Goal: Information Seeking & Learning: Learn about a topic

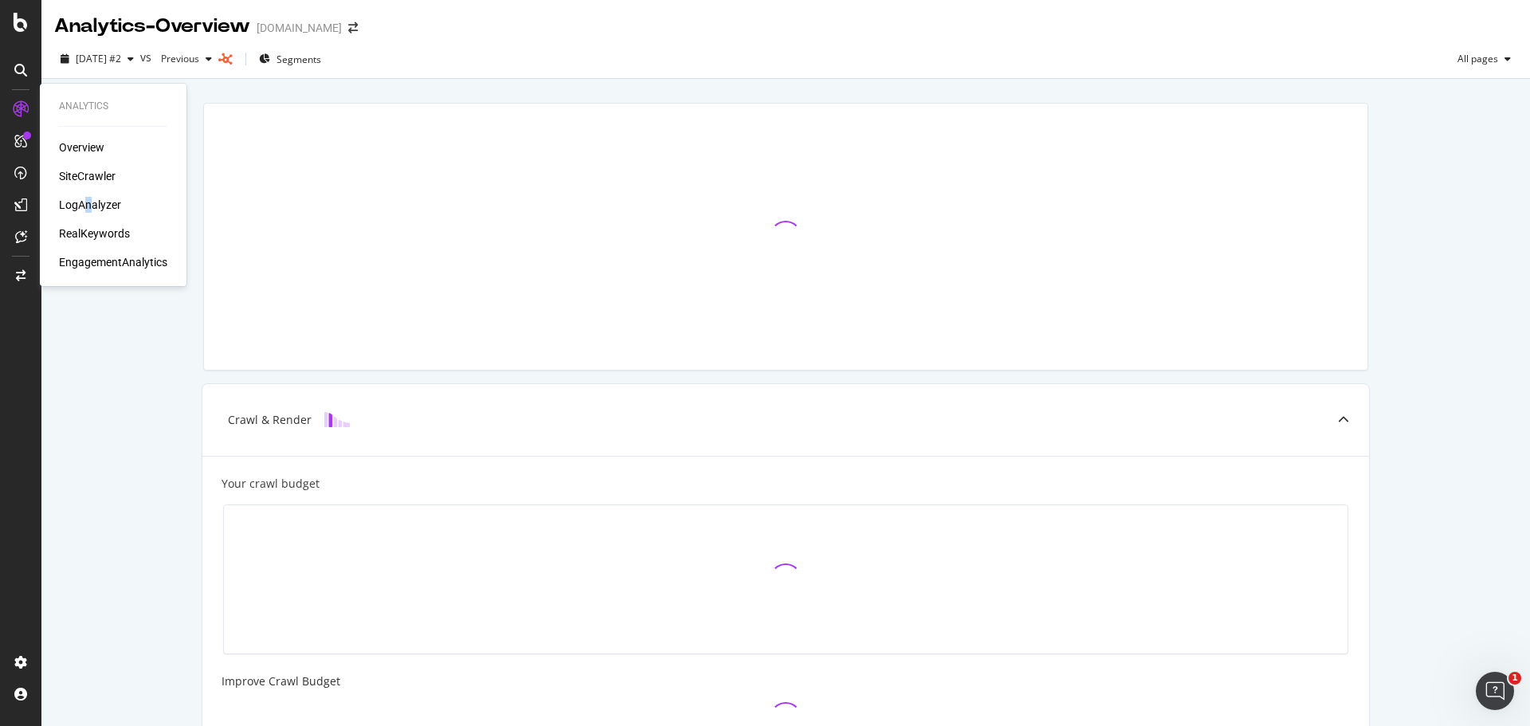
click at [90, 194] on div "Overview SiteCrawler LogAnalyzer RealKeywords EngagementAnalytics" at bounding box center [113, 204] width 108 height 131
click at [90, 193] on div "Overview SiteCrawler LogAnalyzer RealKeywords EngagementAnalytics" at bounding box center [113, 204] width 108 height 131
click at [92, 204] on div "LogAnalyzer" at bounding box center [90, 205] width 62 height 16
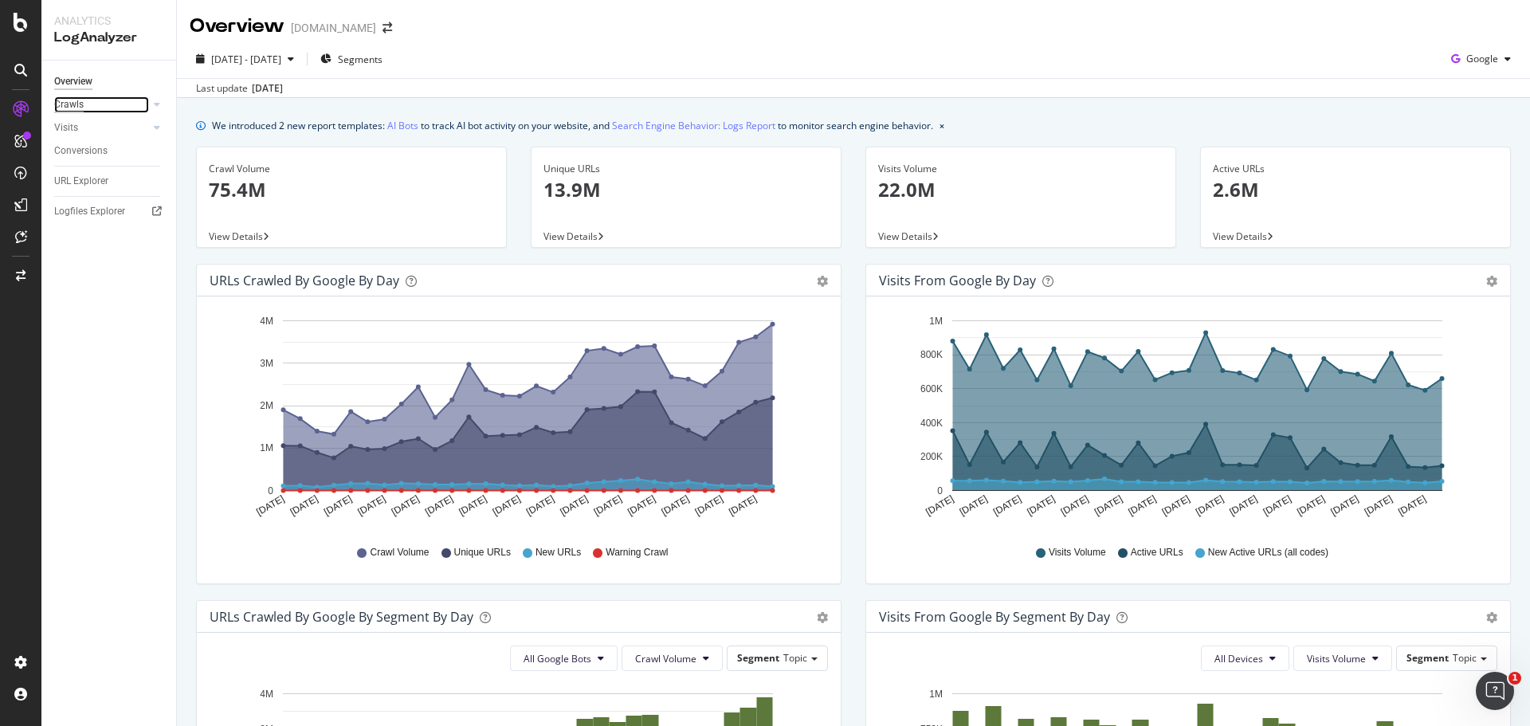
click at [65, 112] on div "Crawls" at bounding box center [68, 104] width 29 height 17
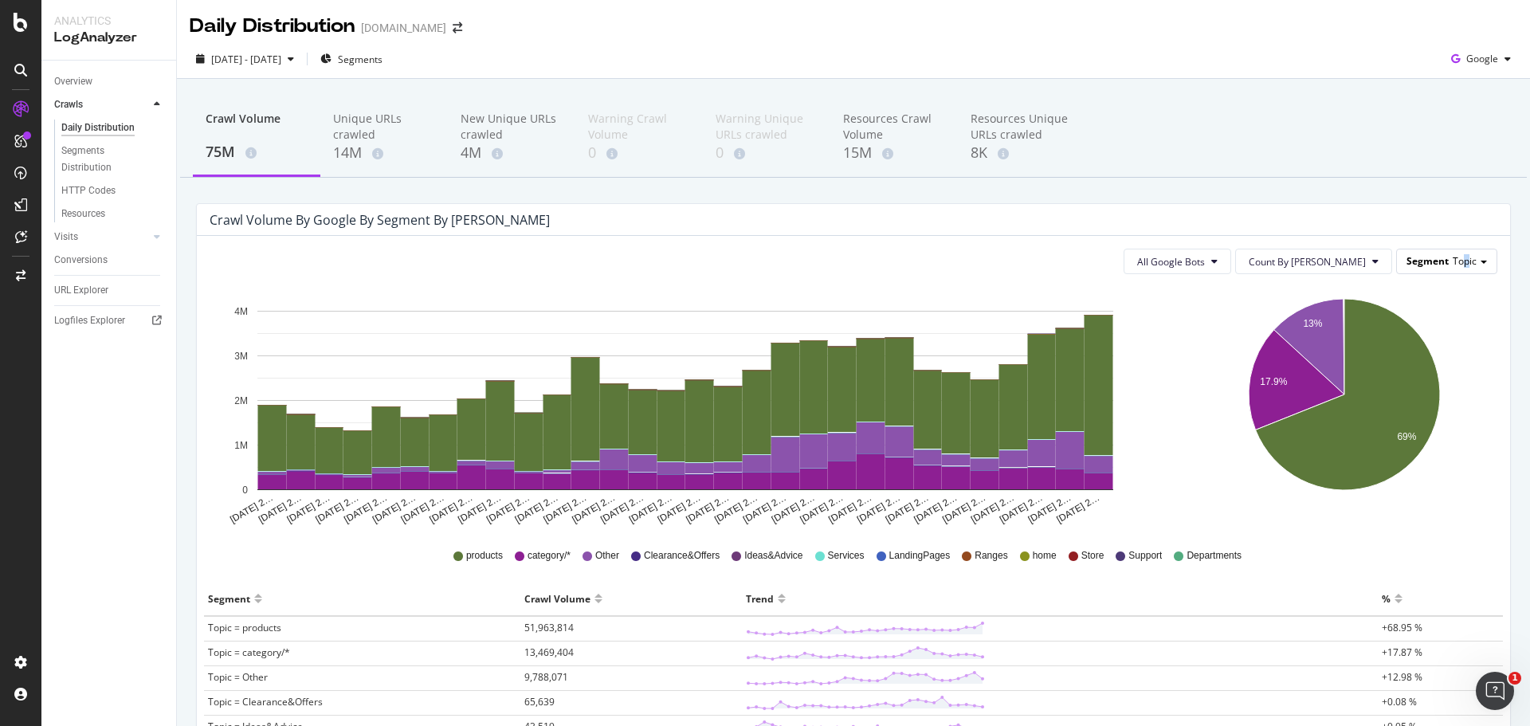
click at [1452, 254] on div "Segment Topic" at bounding box center [1447, 260] width 100 height 23
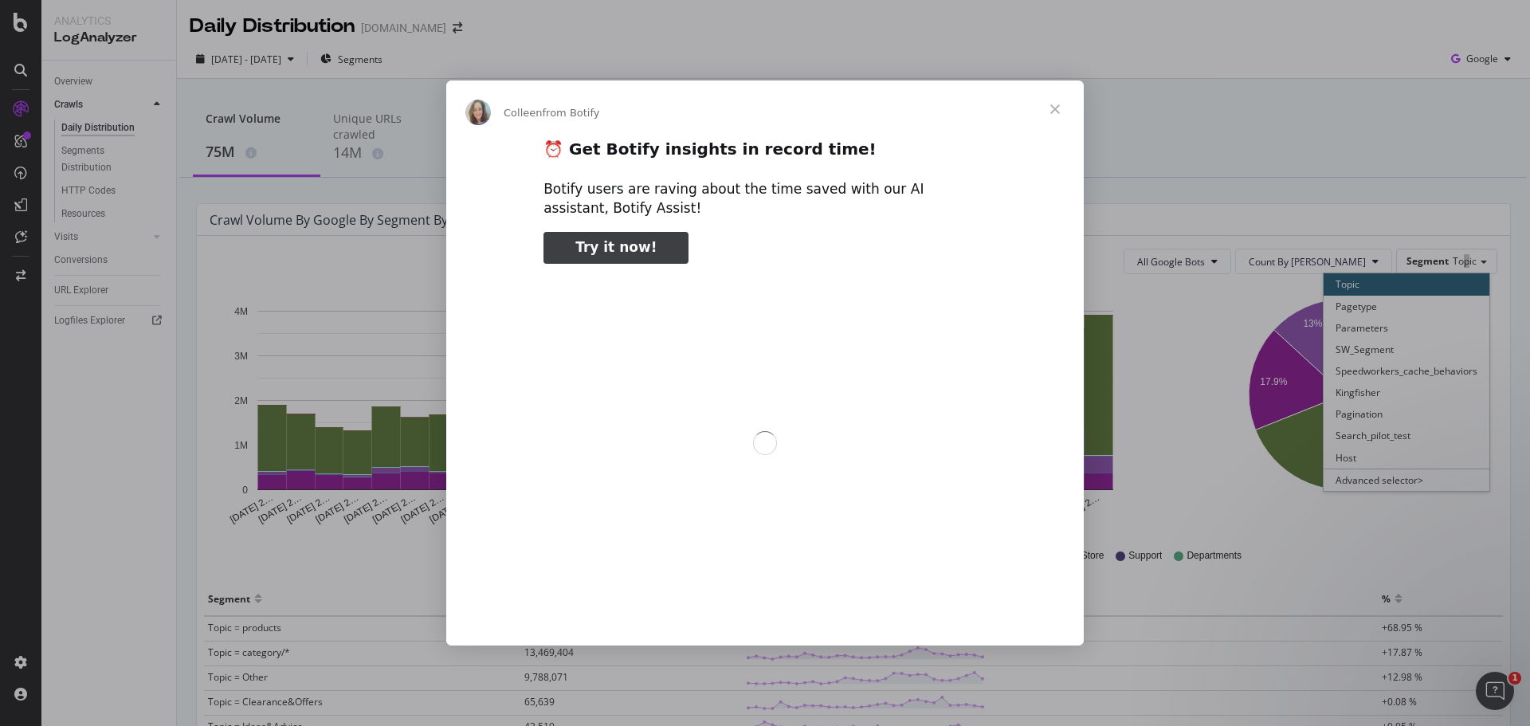
click at [1406, 479] on div "Intercom messenger" at bounding box center [765, 363] width 1530 height 726
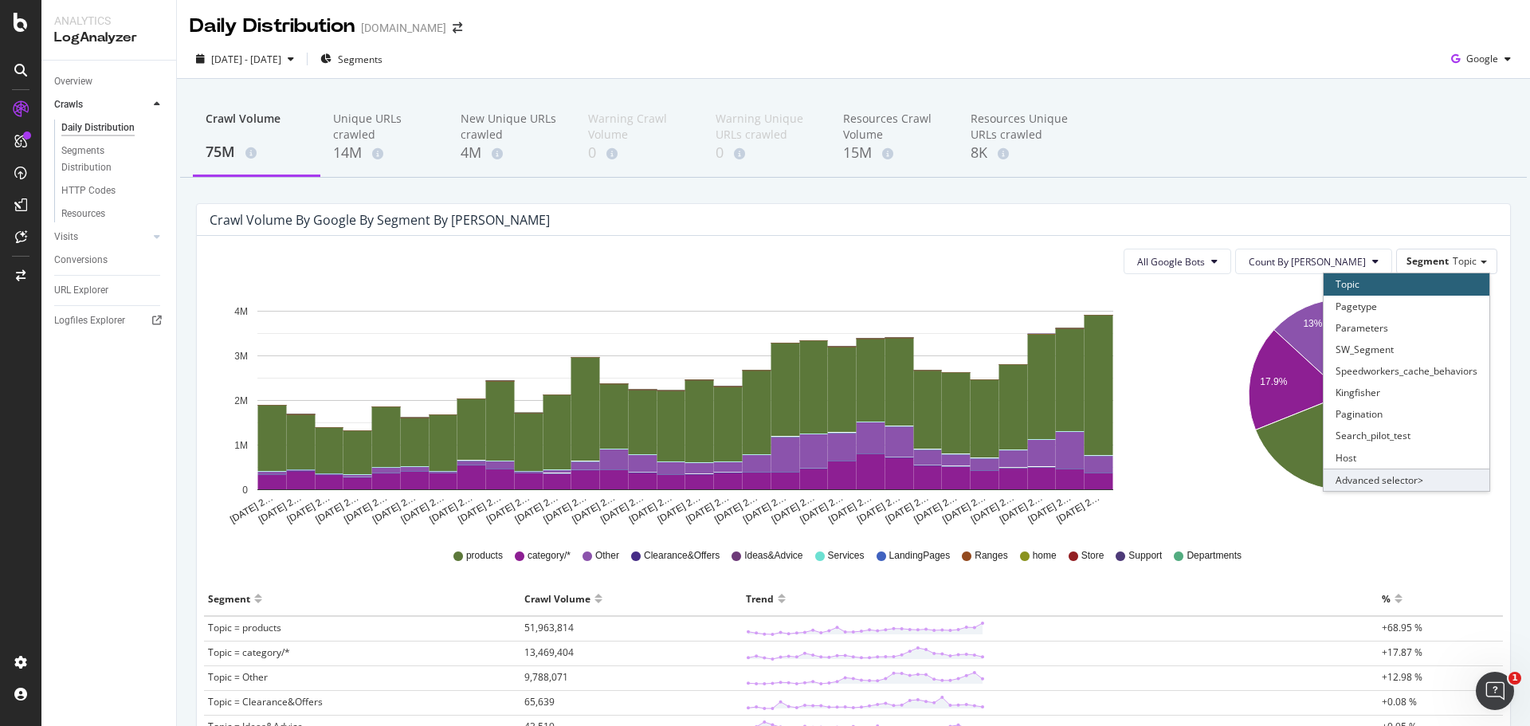
click at [1389, 473] on div "Advanced selector >" at bounding box center [1407, 480] width 166 height 22
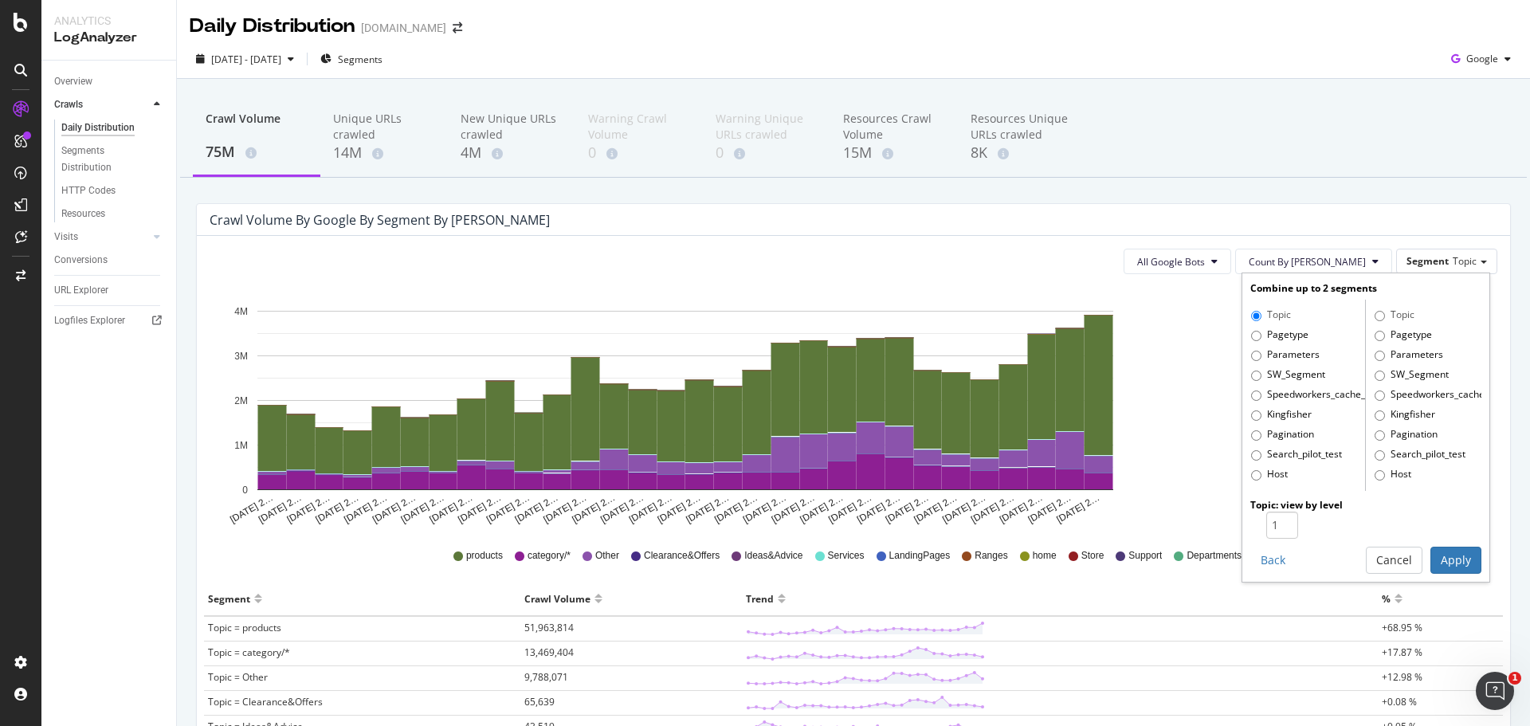
drag, startPoint x: 1277, startPoint y: 327, endPoint x: 1276, endPoint y: 339, distance: 12.0
click at [1276, 328] on label "Pagetype" at bounding box center [1279, 336] width 57 height 16
click at [1281, 514] on input "1" at bounding box center [1282, 525] width 32 height 27
type input "2"
click at [1272, 524] on input "2" at bounding box center [1282, 525] width 32 height 27
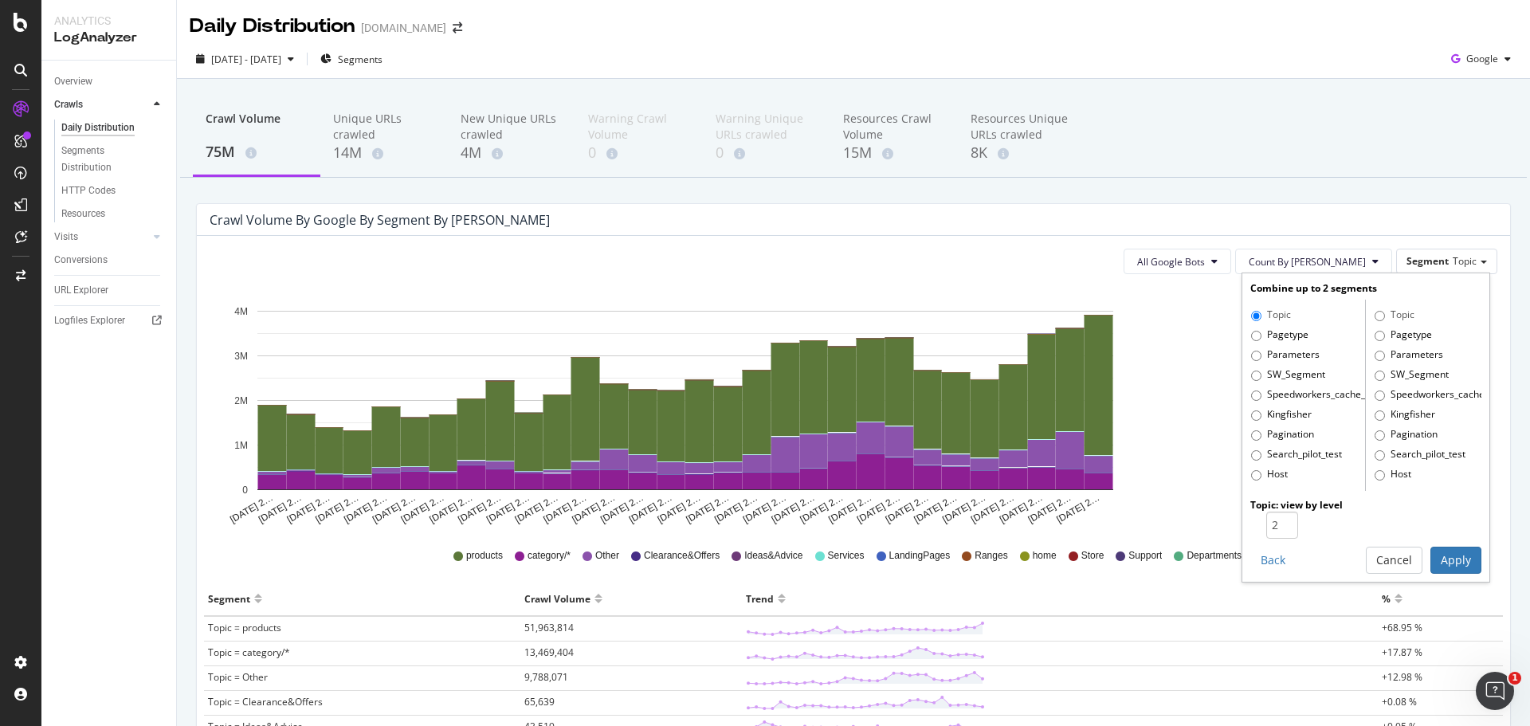
click at [1262, 335] on label "Pagetype" at bounding box center [1279, 336] width 57 height 16
click at [1262, 335] on input "Pagetype" at bounding box center [1256, 336] width 10 height 10
radio input "true"
radio input "false"
click at [1436, 547] on button "Apply" at bounding box center [1455, 560] width 51 height 27
